Goal: Obtain resource: Download file/media

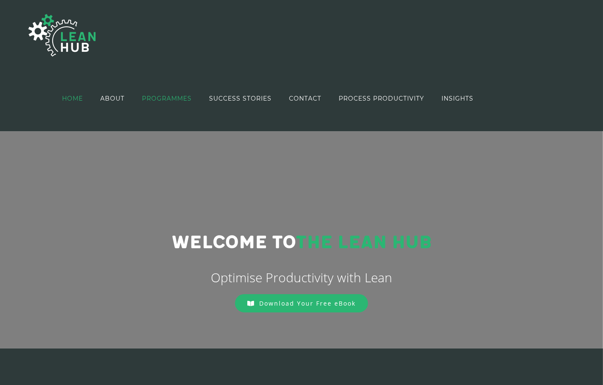
click at [178, 96] on span "PROGRAMMES" at bounding box center [167, 99] width 50 height 6
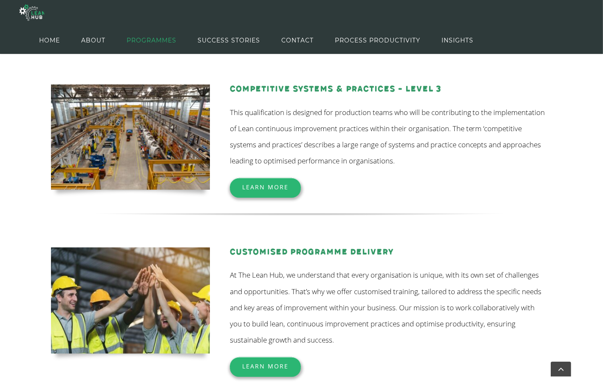
scroll to position [271, 0]
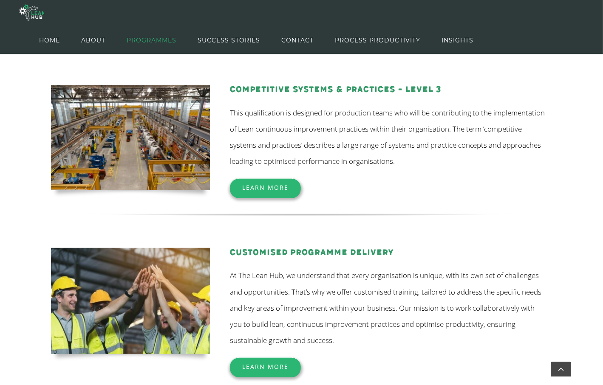
click at [281, 189] on span "Learn More" at bounding box center [265, 188] width 46 height 8
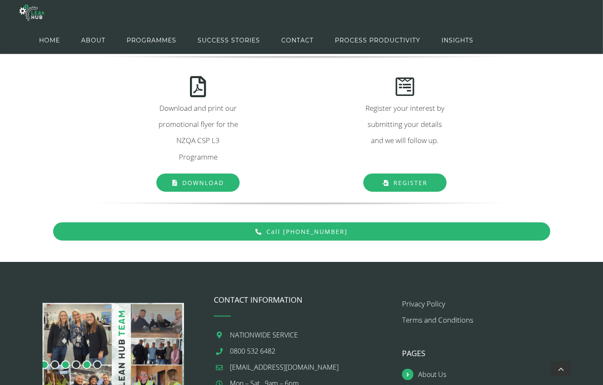
scroll to position [828, 0]
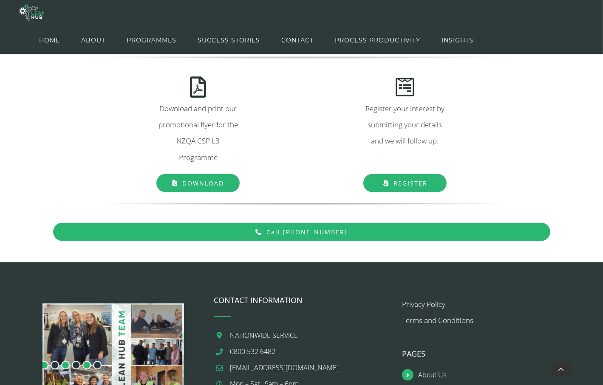
click at [216, 180] on span "Download" at bounding box center [203, 183] width 42 height 8
